Goal: Information Seeking & Learning: Compare options

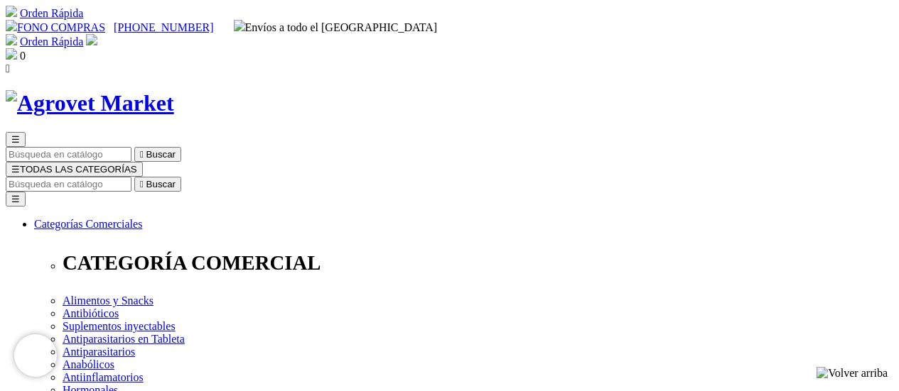
select select "404"
click at [131, 177] on input "Buscar" at bounding box center [69, 184] width 126 height 15
type input "amanova"
click at [134, 177] on button " Buscar" at bounding box center [157, 184] width 47 height 15
click at [131, 177] on input "amanova" at bounding box center [69, 184] width 126 height 15
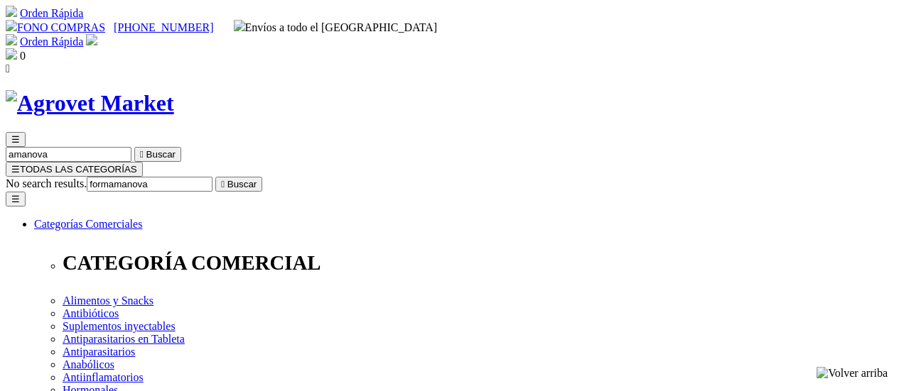
drag, startPoint x: 644, startPoint y: 66, endPoint x: 774, endPoint y: 80, distance: 131.5
type input "formula natural"
click at [215, 177] on button " Buscar" at bounding box center [238, 184] width 47 height 15
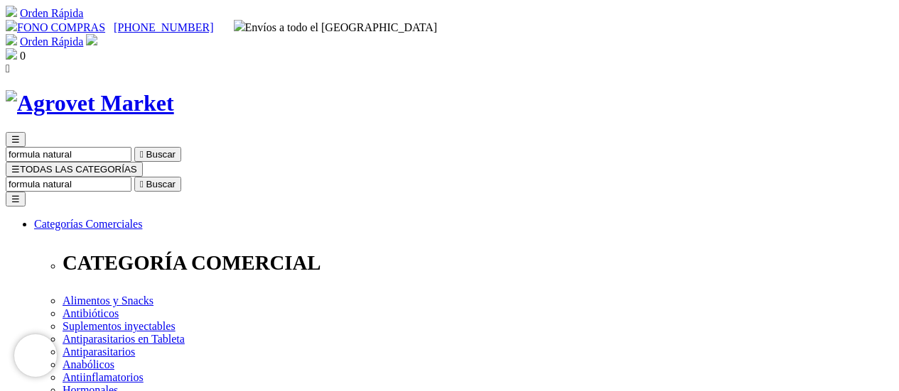
click at [131, 177] on input "formula natural" at bounding box center [69, 184] width 126 height 15
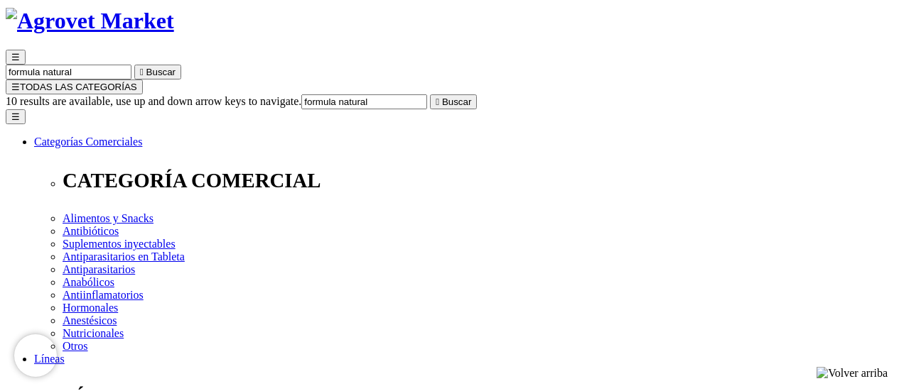
scroll to position [284, 0]
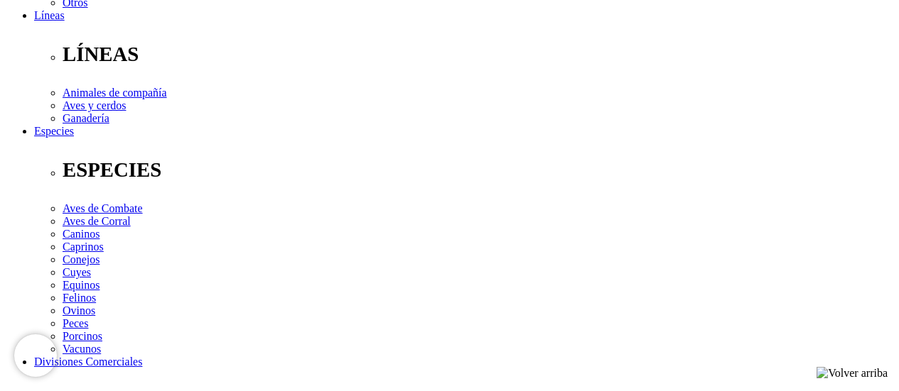
scroll to position [0, 0]
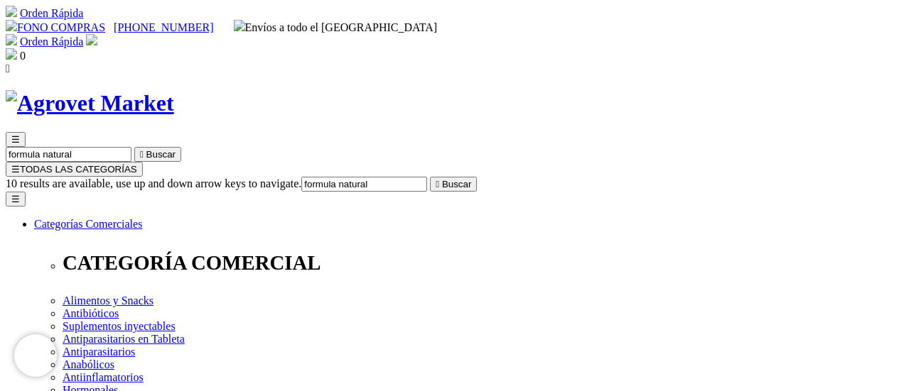
drag, startPoint x: 646, startPoint y: 67, endPoint x: 747, endPoint y: 68, distance: 100.2
click at [747, 177] on form "10 results are available, use up and down arrow keys to navigate. formula natur…" at bounding box center [449, 184] width 887 height 15
type input "biofresh"
click at [430, 177] on button " Buscar" at bounding box center [453, 184] width 47 height 15
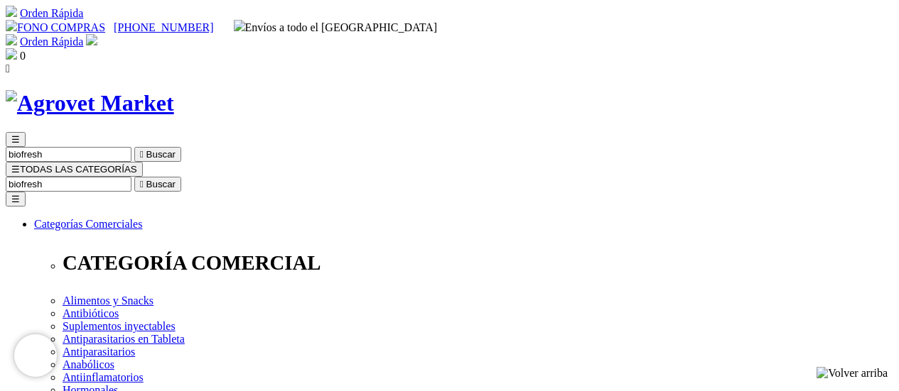
drag, startPoint x: 687, startPoint y: 68, endPoint x: 728, endPoint y: 68, distance: 41.2
click at [131, 177] on input "biofresh" at bounding box center [69, 184] width 126 height 15
type input "ownat"
click at [215, 177] on button " Buscar" at bounding box center [238, 184] width 47 height 15
drag, startPoint x: 680, startPoint y: 77, endPoint x: 734, endPoint y: 77, distance: 54.7
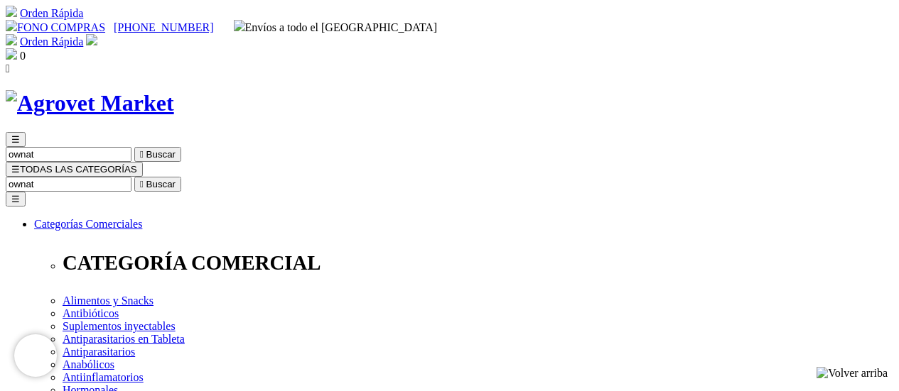
click at [734, 177] on form "ownat  Buscar" at bounding box center [449, 184] width 887 height 15
